Goal: Information Seeking & Learning: Learn about a topic

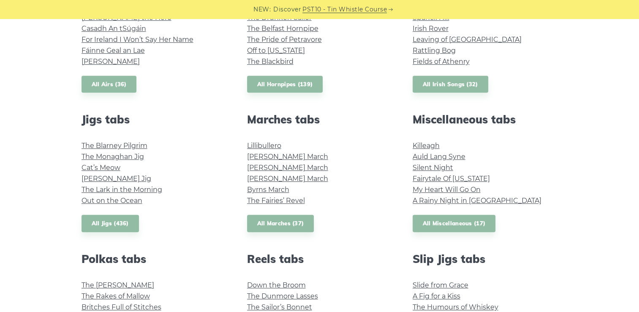
scroll to position [391, 0]
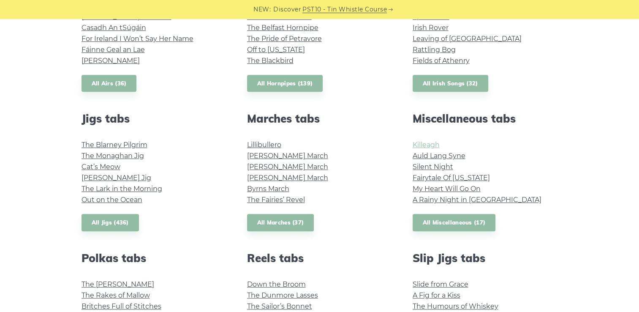
click at [434, 146] on link "Killeagh" at bounding box center [426, 145] width 27 height 8
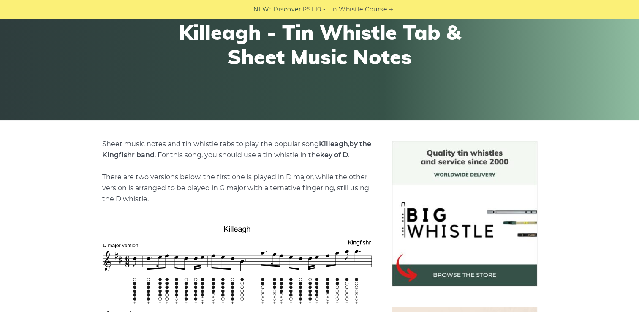
scroll to position [96, 0]
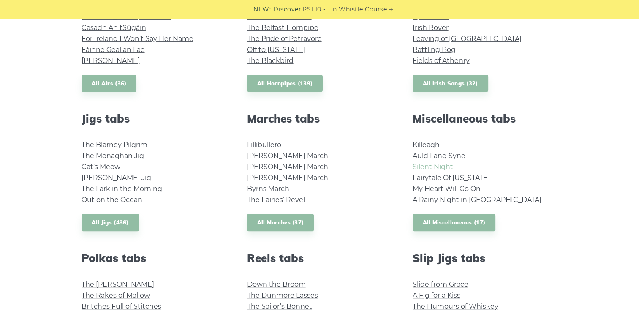
click at [429, 166] on link "Silent Night" at bounding box center [433, 167] width 41 height 8
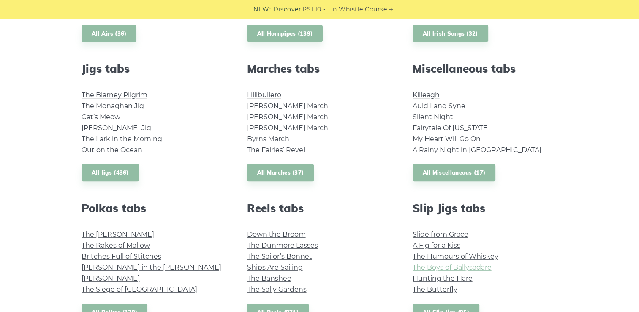
scroll to position [441, 0]
click at [427, 92] on link "Killeagh" at bounding box center [426, 95] width 27 height 8
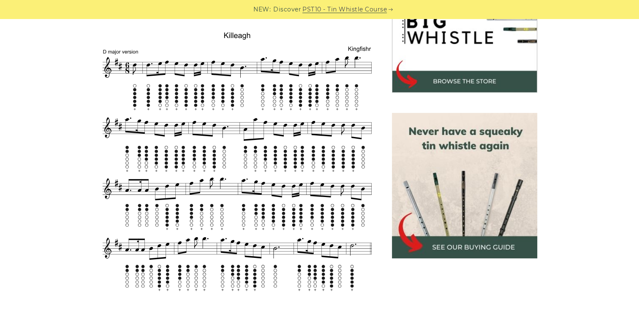
scroll to position [295, 0]
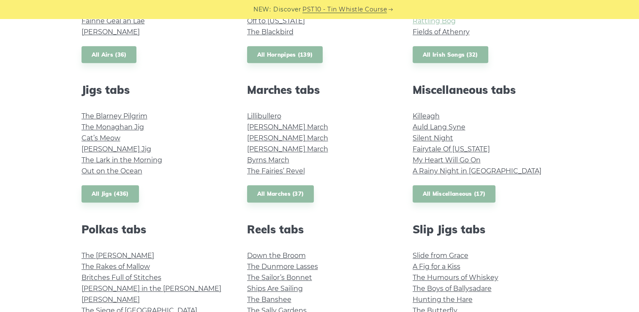
scroll to position [428, 0]
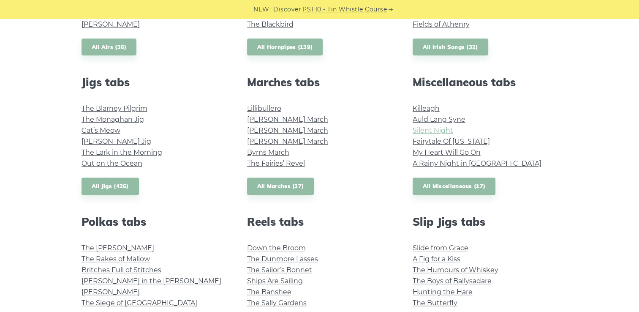
click at [427, 133] on link "Silent Night" at bounding box center [433, 130] width 41 height 8
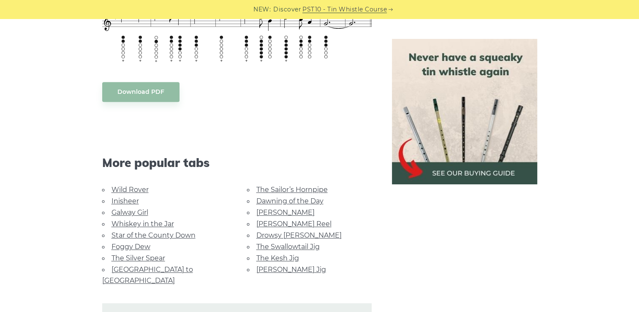
scroll to position [713, 0]
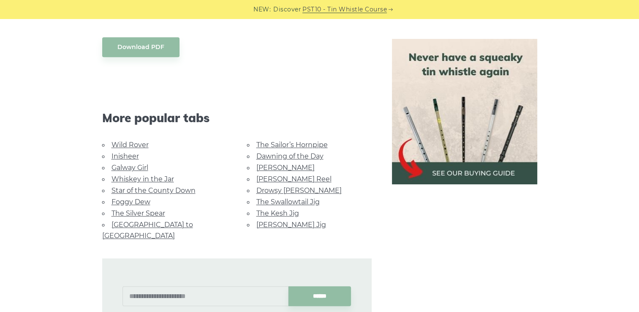
click at [272, 153] on link "Dawning of the Day" at bounding box center [289, 156] width 67 height 8
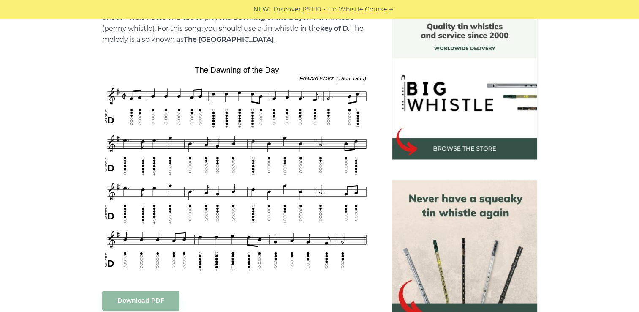
scroll to position [228, 0]
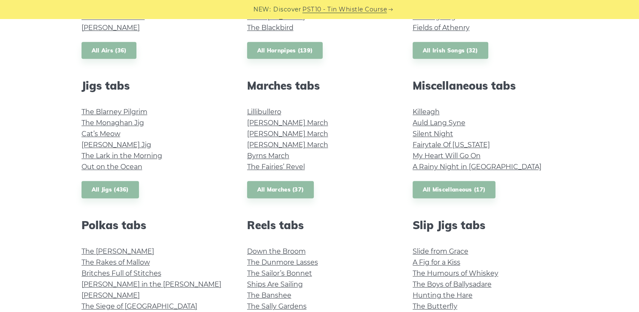
scroll to position [428, 0]
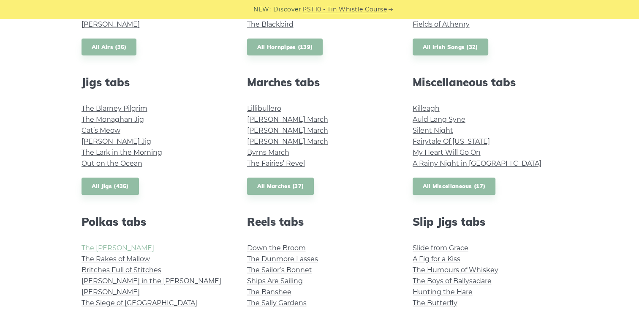
click at [121, 246] on link "The [PERSON_NAME]" at bounding box center [118, 248] width 73 height 8
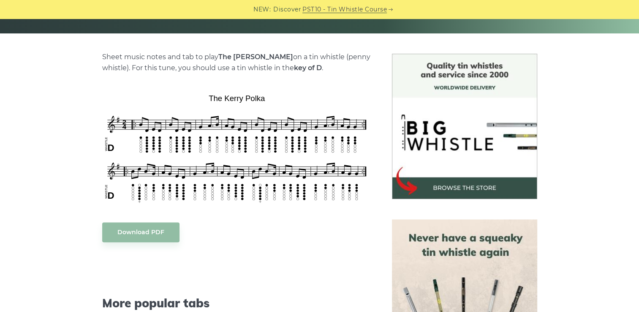
scroll to position [189, 0]
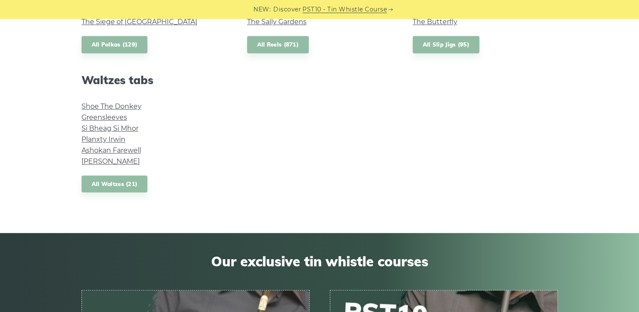
scroll to position [713, 0]
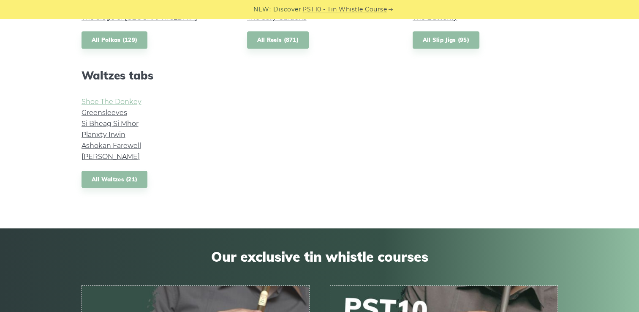
click at [130, 101] on link "Shoe The Donkey" at bounding box center [112, 102] width 60 height 8
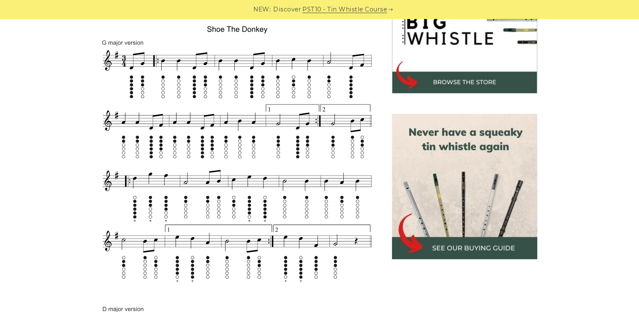
scroll to position [295, 0]
